Goal: Find specific page/section

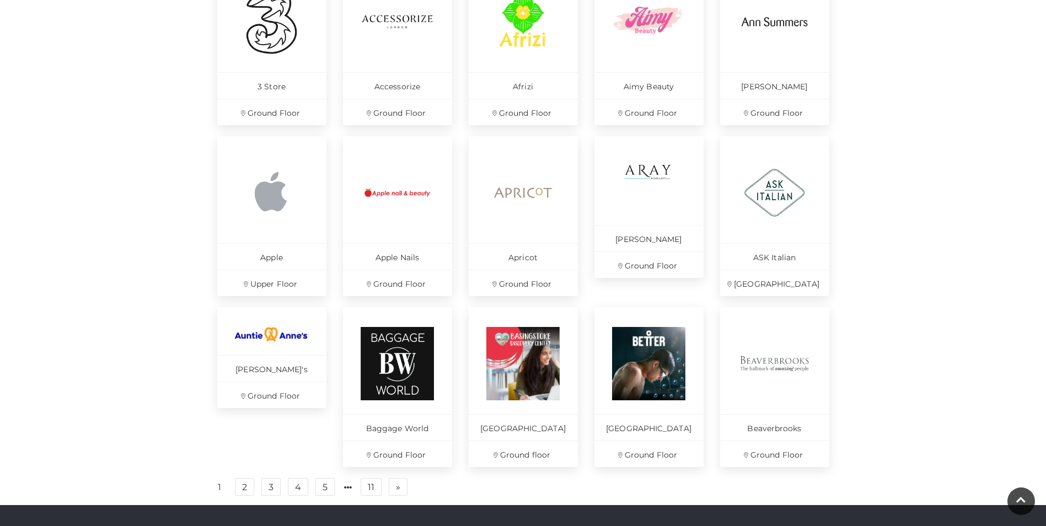
scroll to position [606, 0]
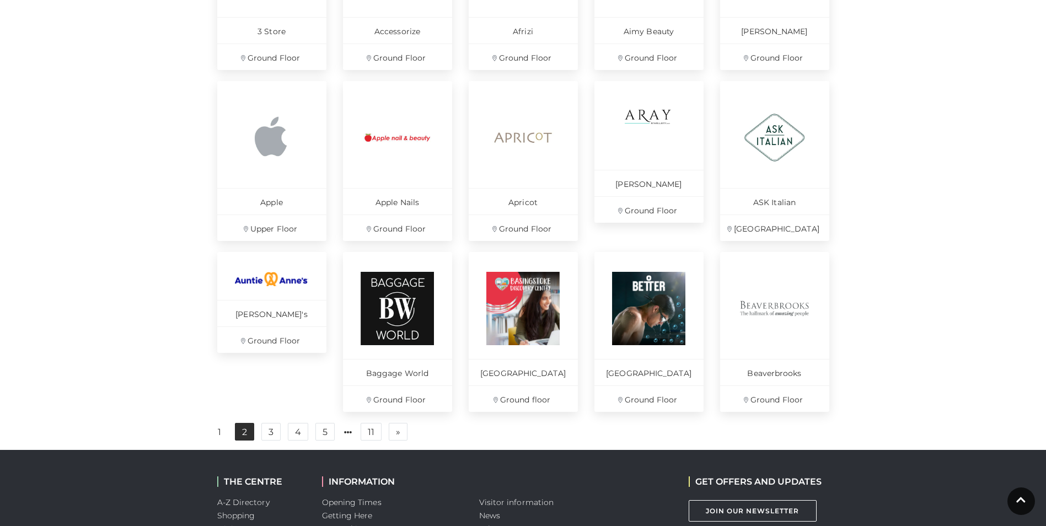
click at [244, 439] on link "2" at bounding box center [244, 432] width 19 height 18
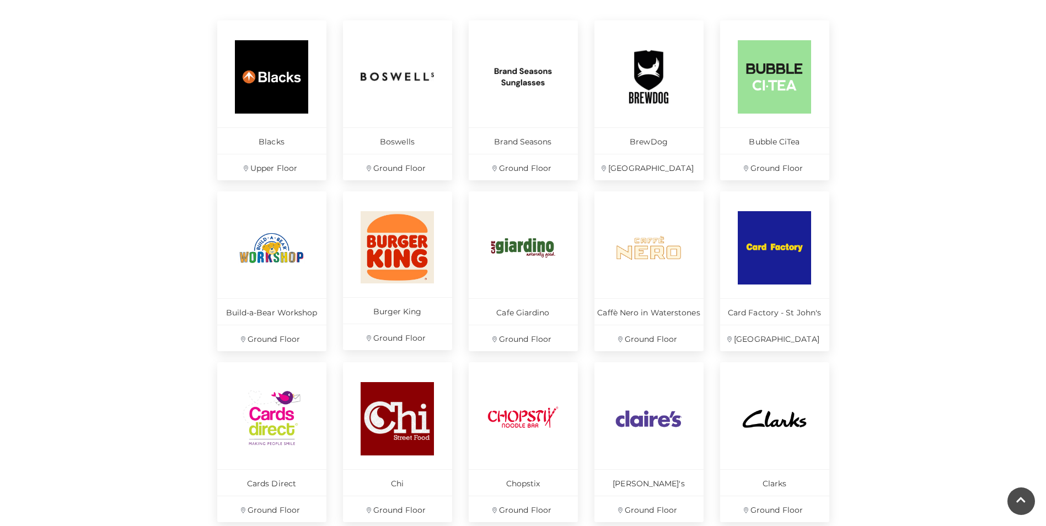
scroll to position [551, 0]
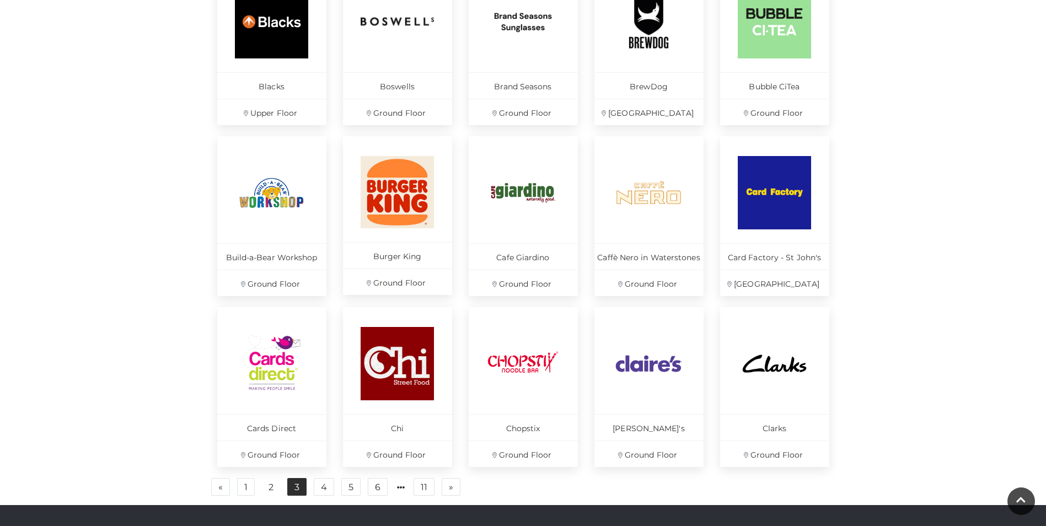
click at [298, 484] on link "3" at bounding box center [296, 487] width 19 height 18
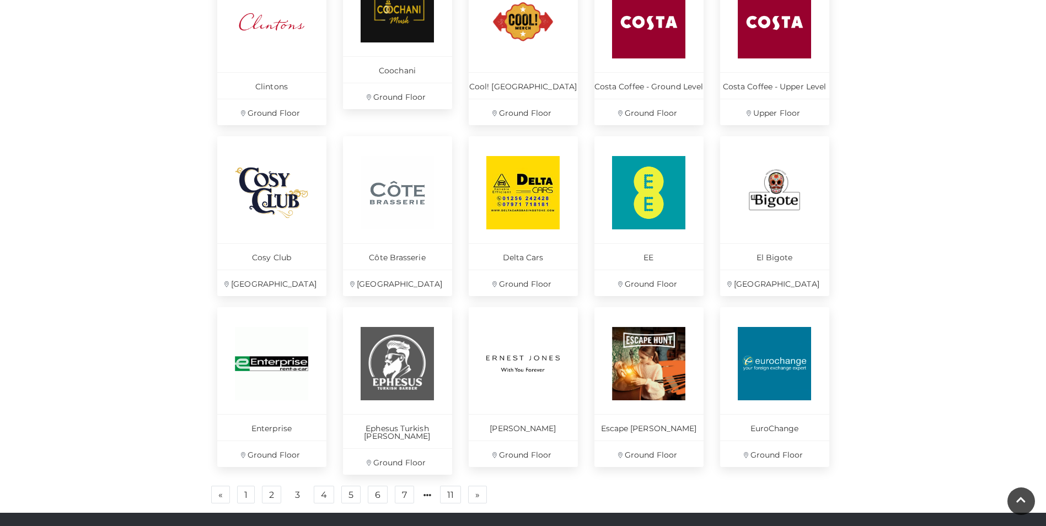
scroll to position [606, 0]
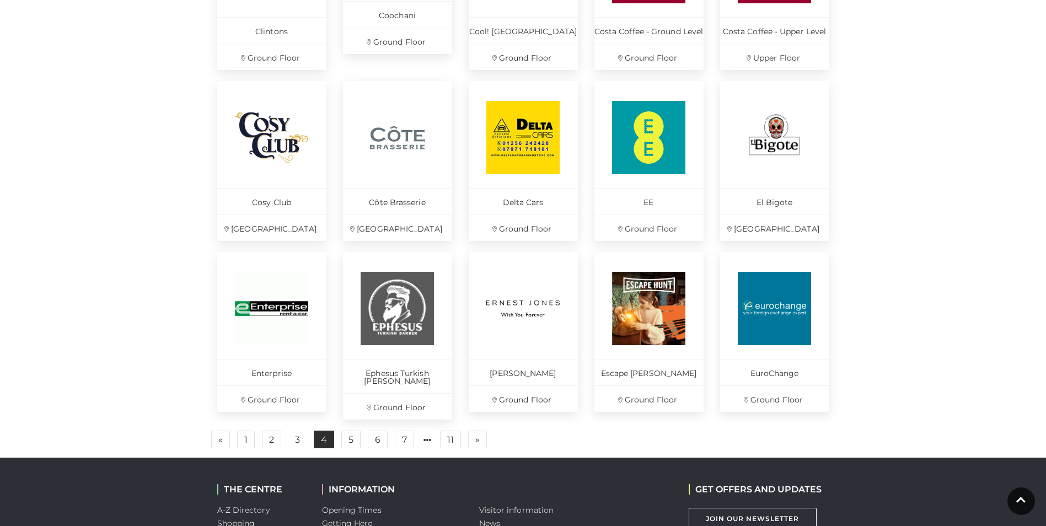
click at [325, 432] on link "4" at bounding box center [324, 439] width 20 height 18
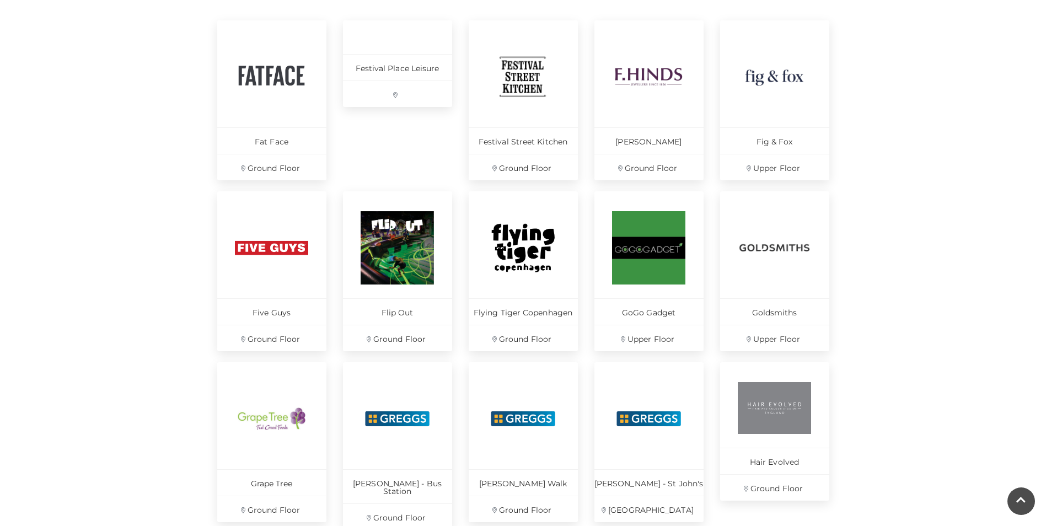
scroll to position [551, 0]
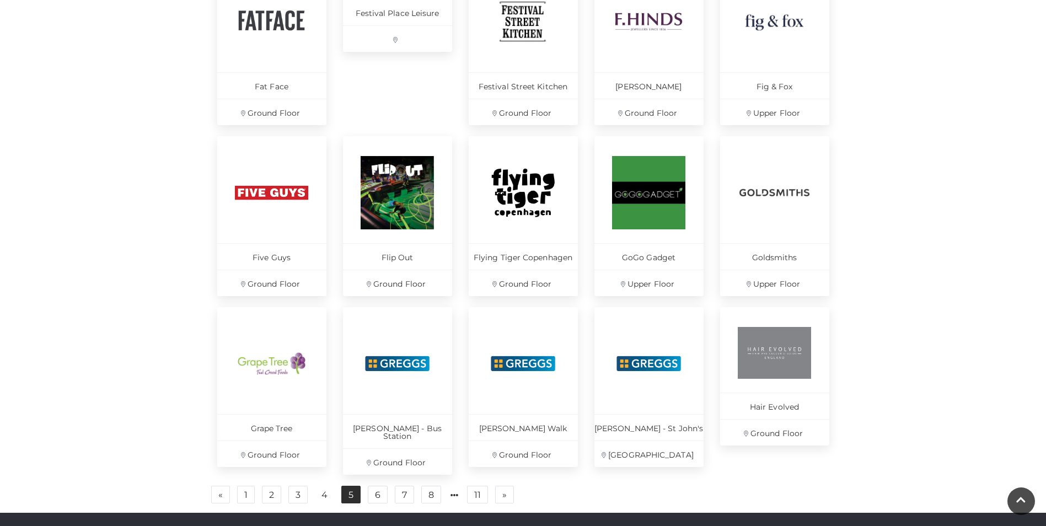
click at [346, 486] on link "5" at bounding box center [350, 495] width 19 height 18
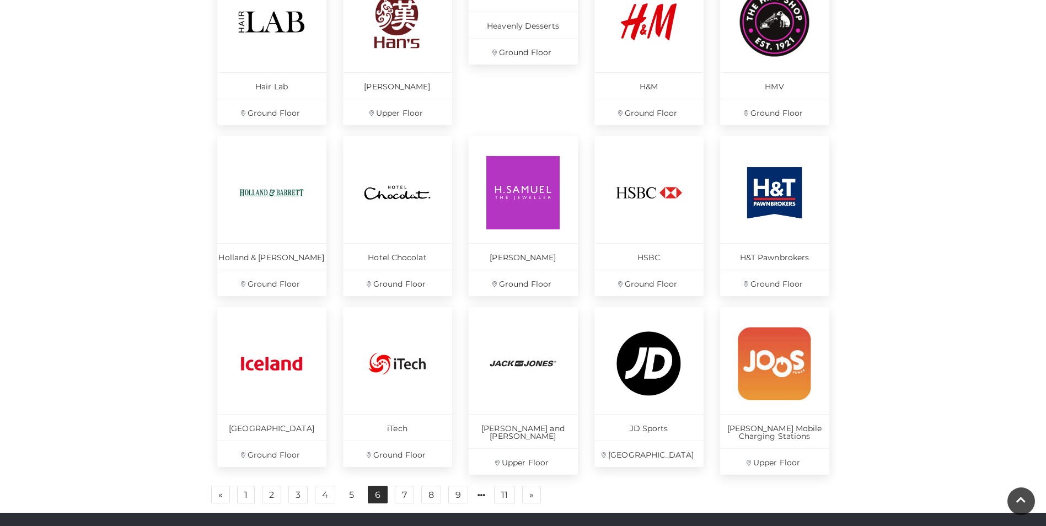
click at [378, 491] on link "6" at bounding box center [378, 495] width 20 height 18
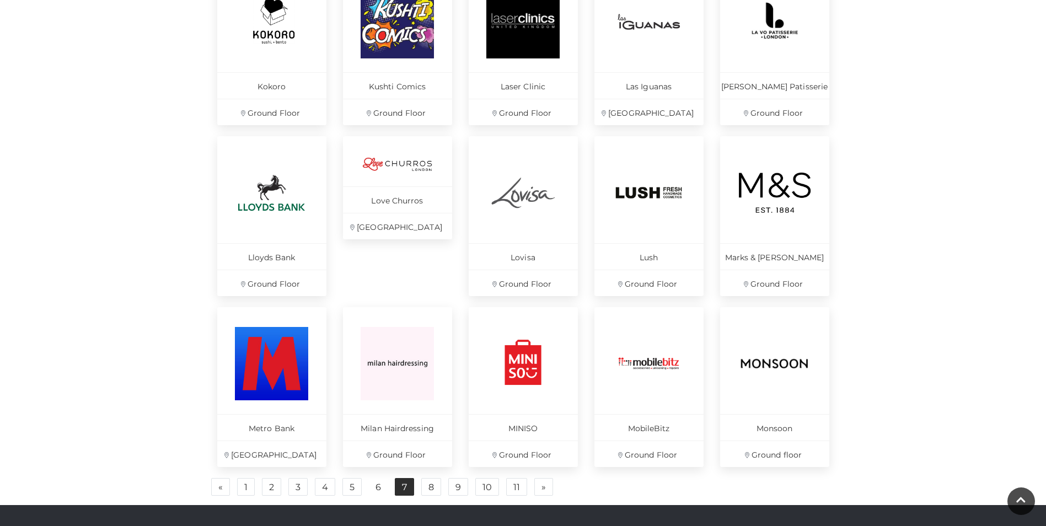
click at [397, 486] on link "7" at bounding box center [404, 487] width 19 height 18
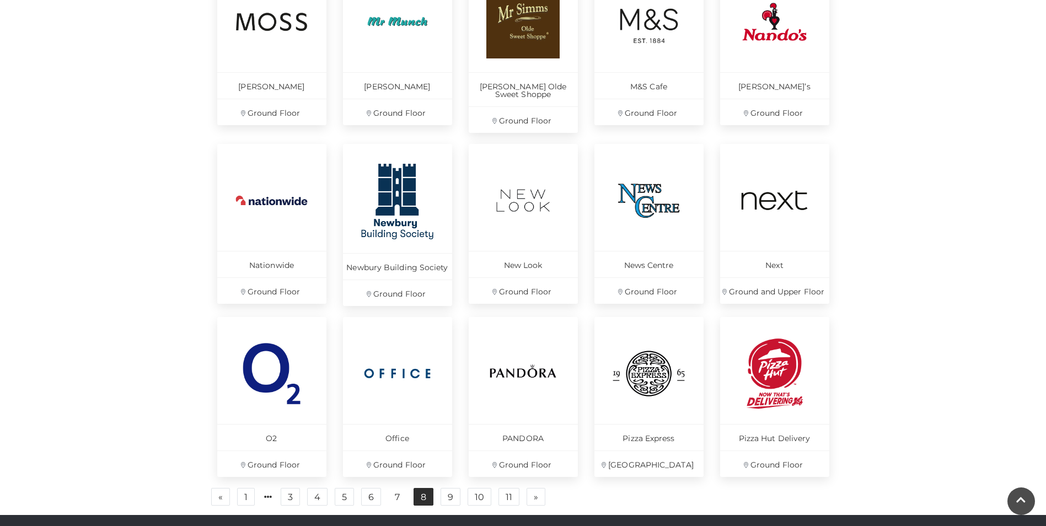
click at [424, 494] on link "8" at bounding box center [423, 497] width 20 height 18
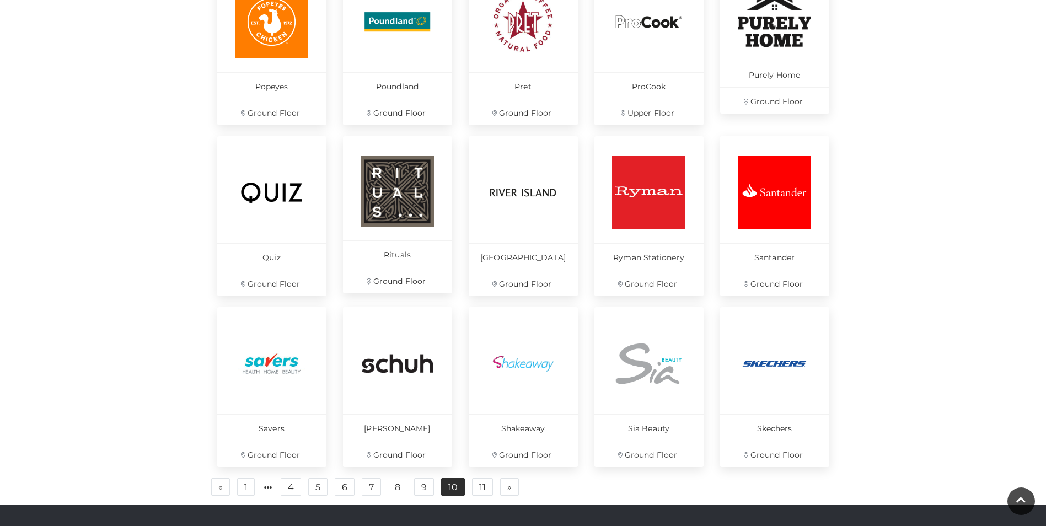
click at [450, 484] on link "10" at bounding box center [453, 487] width 24 height 18
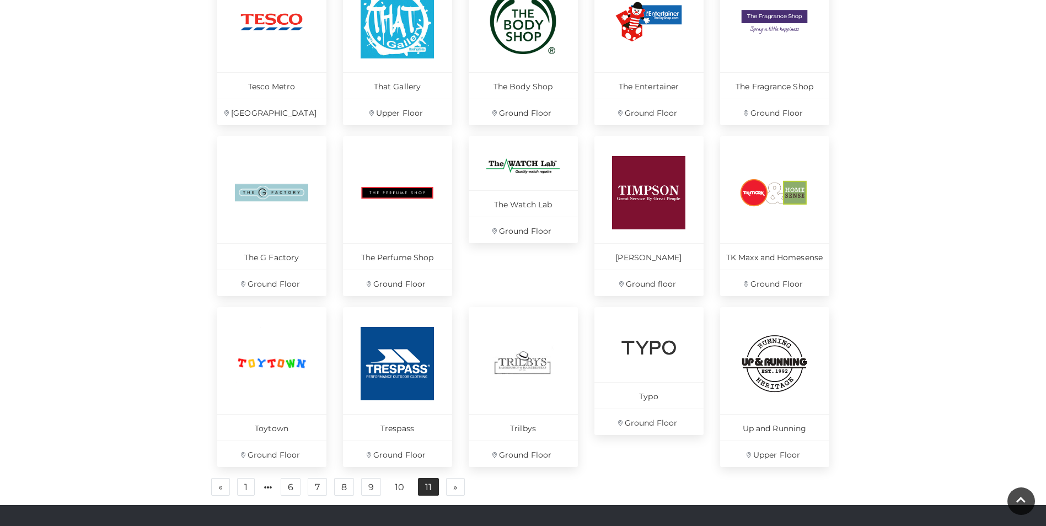
click at [428, 483] on link "11" at bounding box center [428, 487] width 21 height 18
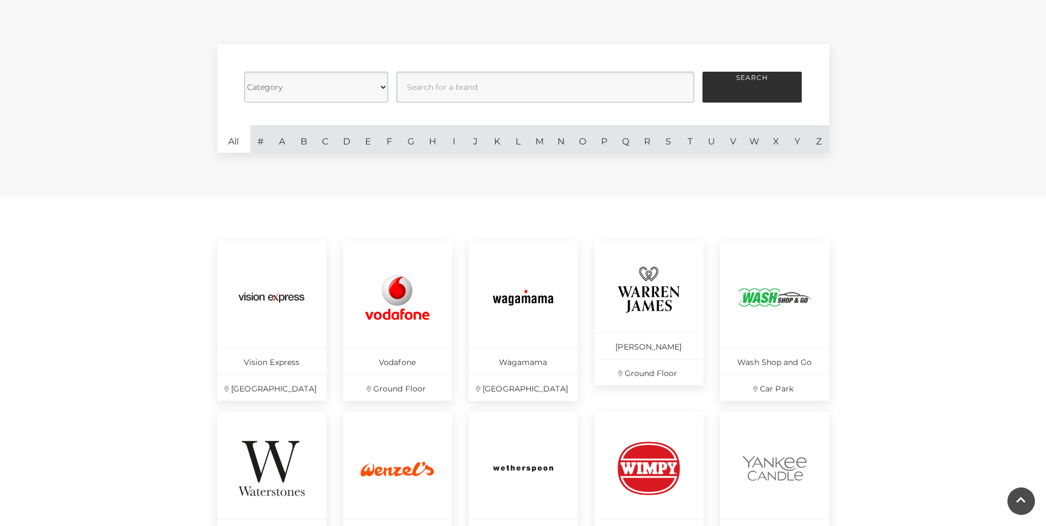
scroll to position [220, 0]
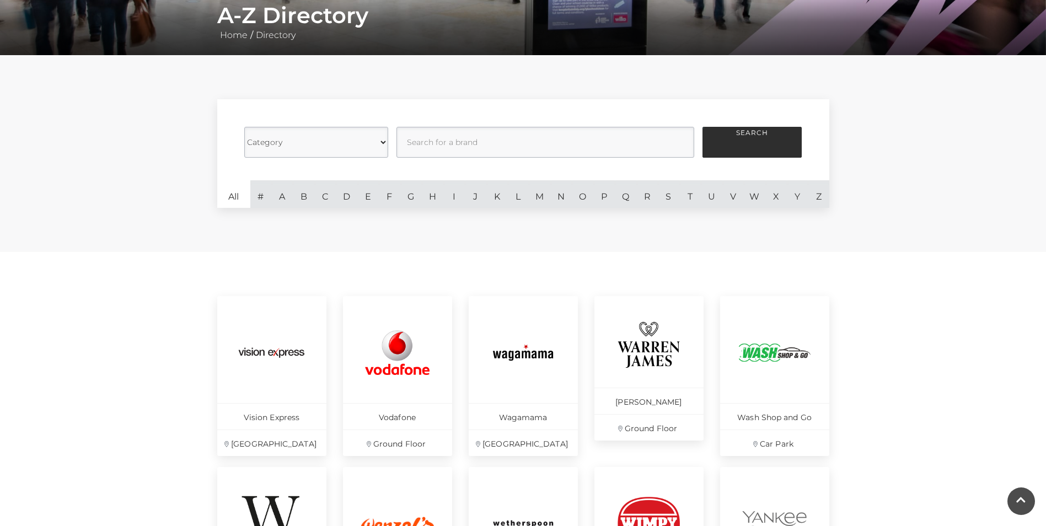
click at [380, 142] on select "Category Cafes Restaurants Fashion Services Technology Homeware Gifts, Statione…" at bounding box center [316, 142] width 144 height 31
select select "20847"
click at [244, 127] on select "Category Cafes Restaurants Fashion Services Technology Homeware Gifts, Statione…" at bounding box center [316, 142] width 144 height 31
